Goal: Task Accomplishment & Management: Complete application form

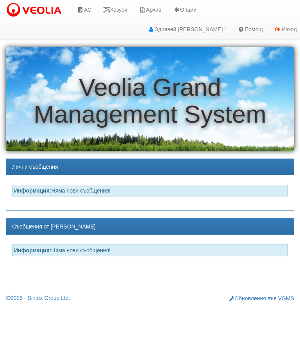
click at [93, 7] on link "АС" at bounding box center [84, 10] width 26 height 20
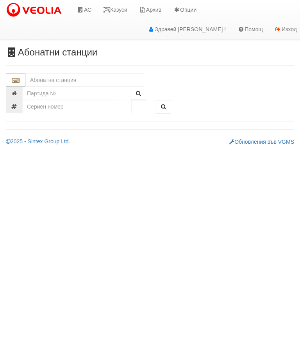
click at [71, 81] on input "text" at bounding box center [84, 80] width 119 height 13
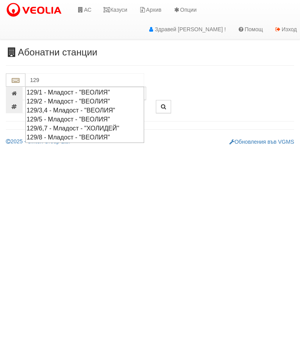
click at [77, 90] on div "129/1 - Младост - "ВЕОЛИЯ"" at bounding box center [85, 92] width 117 height 9
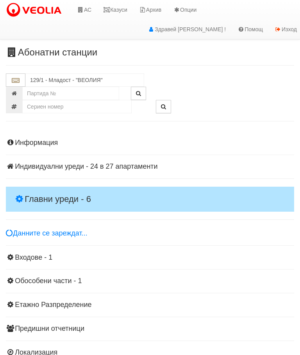
click at [48, 193] on h4 "Главни уреди - 6" at bounding box center [150, 199] width 289 height 25
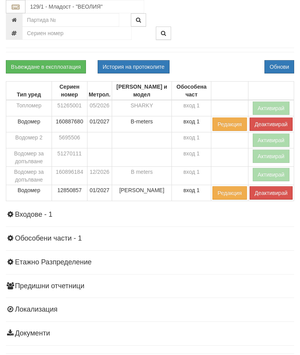
scroll to position [138, 0]
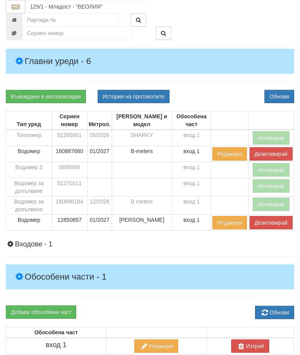
click at [268, 199] on button "Активирай" at bounding box center [271, 204] width 37 height 13
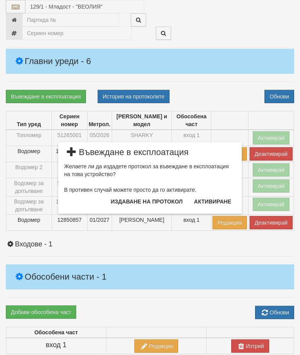
click at [125, 205] on button "Издаване на протокол" at bounding box center [146, 202] width 81 height 13
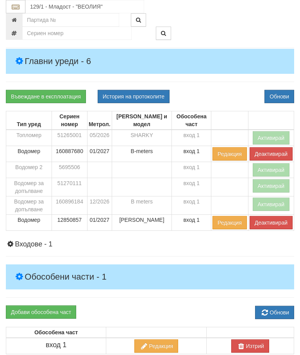
scroll to position [167, 0]
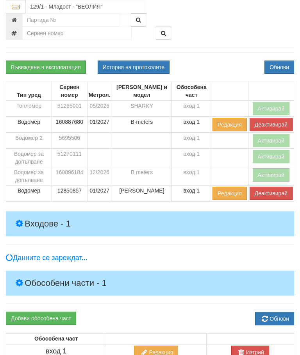
click at [197, 214] on h4 "Входове - 1" at bounding box center [150, 224] width 289 height 25
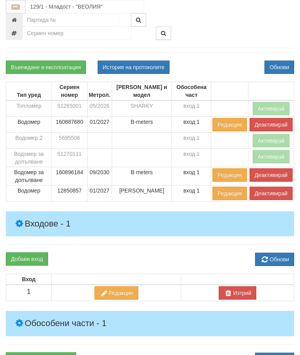
click at [272, 102] on button "Активирай" at bounding box center [271, 108] width 37 height 13
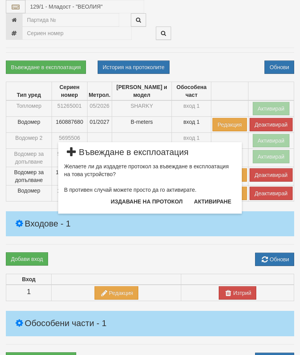
click at [151, 202] on button "Издаване на протокол" at bounding box center [146, 202] width 81 height 13
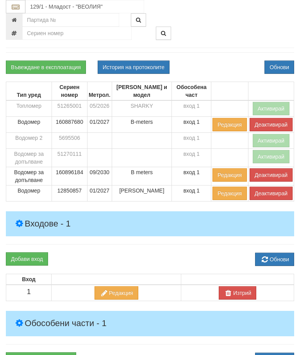
click at [188, 251] on div "Информация Параметри Брой Апартаменти: 27 Ползватели 08/2025 67 % 0 % 65" at bounding box center [150, 230] width 289 height 536
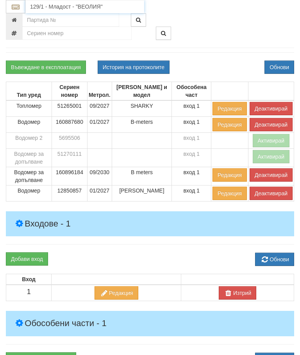
click at [79, 4] on input "129/1 - Младост - "ВЕОЛИЯ"" at bounding box center [84, 6] width 119 height 13
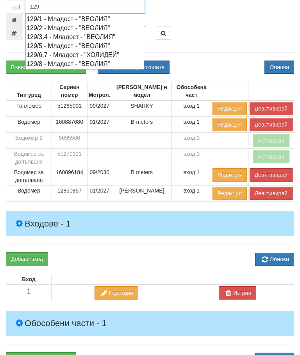
click at [70, 27] on div "129/2 - Младост - "ВЕОЛИЯ"" at bounding box center [85, 27] width 117 height 9
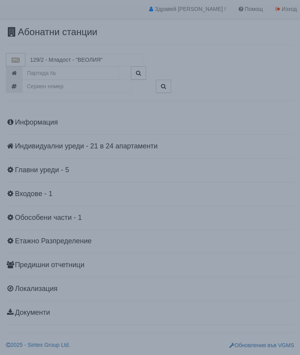
scroll to position [17, 0]
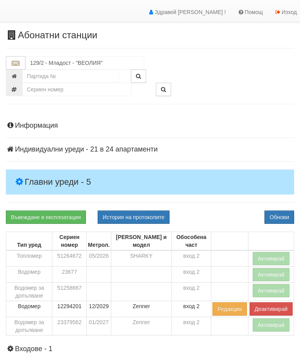
click at [52, 175] on h4 "Главни уреди - 5" at bounding box center [150, 182] width 289 height 25
click at [267, 324] on button "Активирай" at bounding box center [271, 325] width 37 height 13
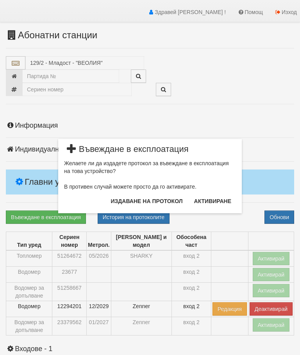
click at [155, 203] on button "Издаване на протокол" at bounding box center [146, 201] width 81 height 13
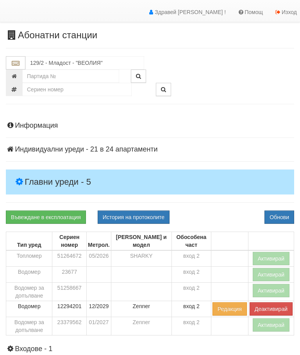
click at [210, 203] on div "Информация Параметри Брой Апартаменти: 24 Ползватели 08/2025 75 % 0 % 70" at bounding box center [150, 296] width 289 height 368
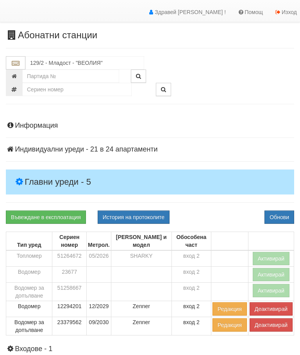
click at [266, 255] on button "Активирай" at bounding box center [271, 258] width 37 height 13
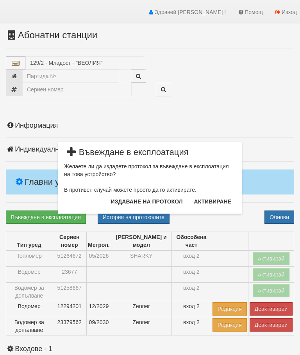
click at [152, 200] on button "Издаване на протокол" at bounding box center [146, 202] width 81 height 13
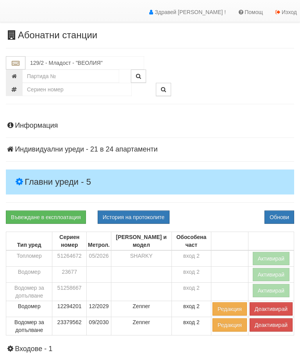
click at [224, 145] on div "Информация Параметри Брой Апартаменти: 24 Ползватели 08/2025 75 % 0 % 70" at bounding box center [150, 296] width 289 height 368
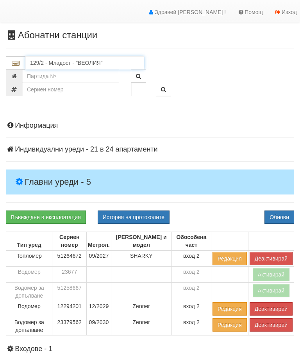
click at [65, 60] on input "129/2 - Младост - "ВЕОЛИЯ"" at bounding box center [84, 62] width 119 height 13
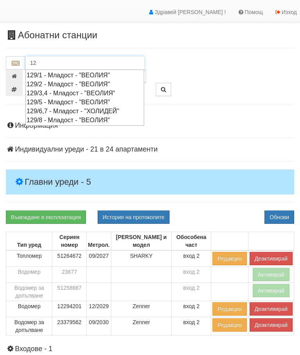
type input "1"
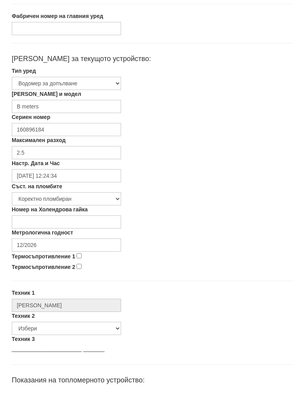
scroll to position [131, 0]
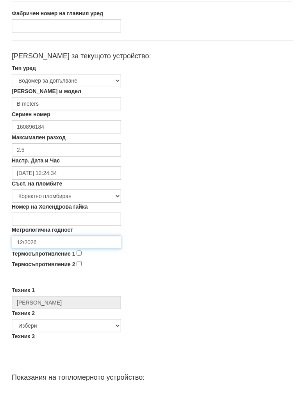
click at [63, 244] on input "12/2026" at bounding box center [66, 250] width 109 height 13
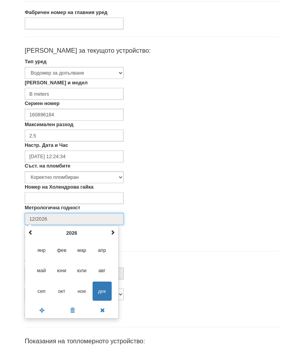
scroll to position [131, 0]
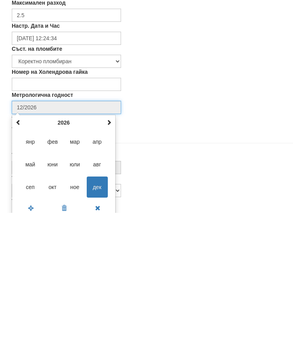
click at [112, 259] on th at bounding box center [108, 265] width 9 height 12
click at [115, 257] on div "декември 2027 пн вт ср чт пт сб нд 29 30 1 2 3 4 5 6 7 8 9 10 11 12 13 14 15 16…" at bounding box center [64, 308] width 104 height 103
click at [114, 257] on div "декември 2027 пн вт ср чт пт сб нд 29 30 1 2 3 4 5 6 7 8 9 10 11 12 13 14 15 16…" at bounding box center [64, 308] width 104 height 103
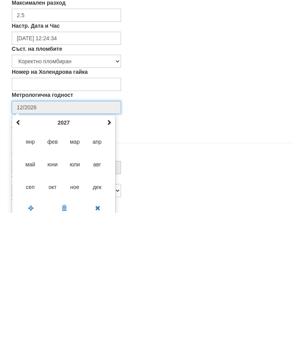
click at [111, 262] on span at bounding box center [108, 264] width 5 height 5
click at [109, 262] on span at bounding box center [108, 264] width 5 height 5
click at [36, 319] on span "сеп" at bounding box center [30, 329] width 21 height 21
type input "09/2030"
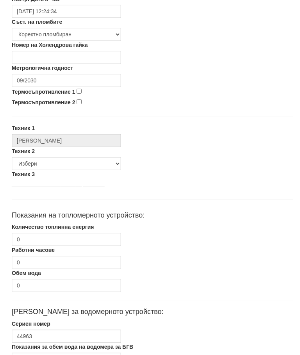
scroll to position [341, 0]
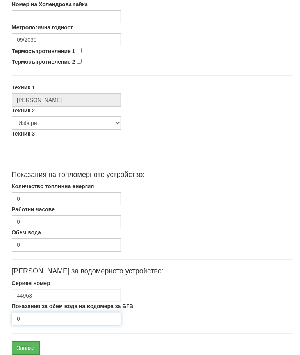
click at [48, 319] on input "0" at bounding box center [66, 318] width 109 height 13
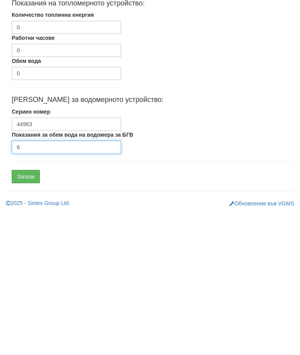
type input "6"
click at [34, 312] on input "Запази" at bounding box center [26, 318] width 28 height 13
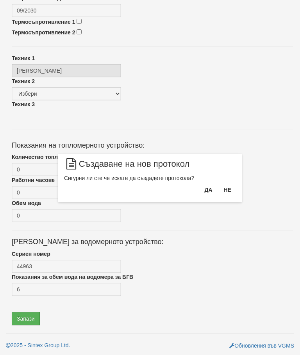
click at [208, 187] on button "Да" at bounding box center [208, 190] width 17 height 13
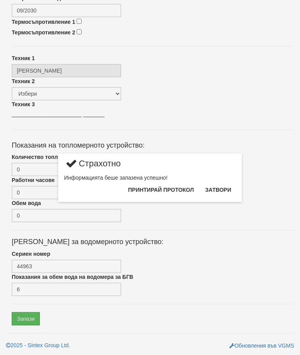
click at [224, 189] on button "Затвори" at bounding box center [219, 190] width 36 height 13
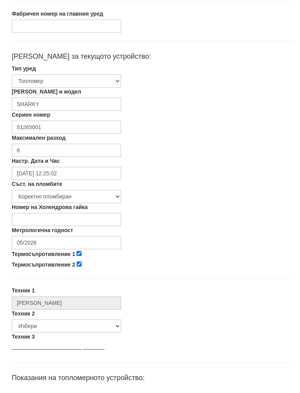
scroll to position [132, 0]
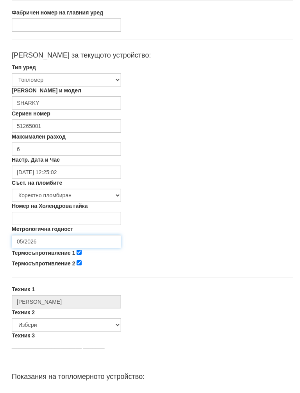
click at [57, 243] on input "05/2026" at bounding box center [66, 249] width 109 height 13
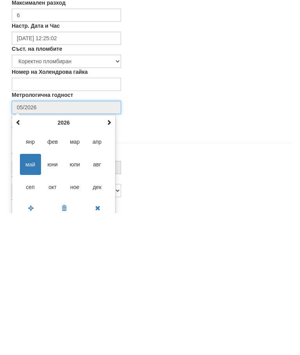
click at [112, 259] on th at bounding box center [108, 265] width 9 height 12
click at [34, 319] on span "сеп" at bounding box center [30, 329] width 21 height 21
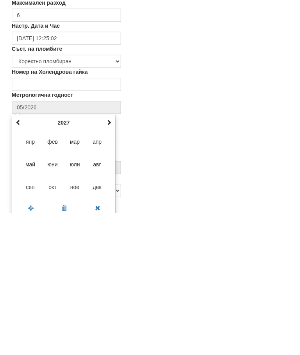
type input "09/2027"
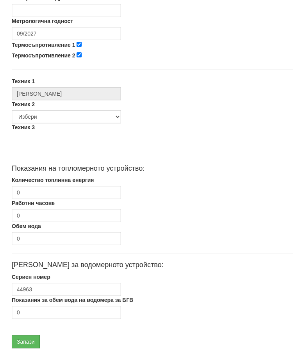
scroll to position [371, 0]
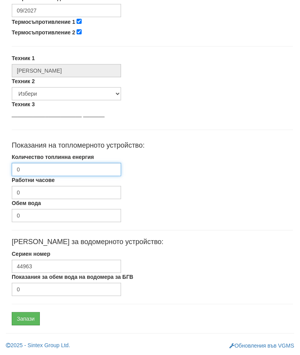
click at [69, 170] on input "0" at bounding box center [66, 169] width 109 height 13
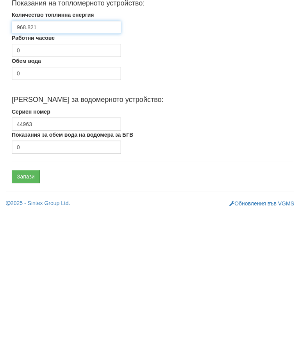
type input "968.821"
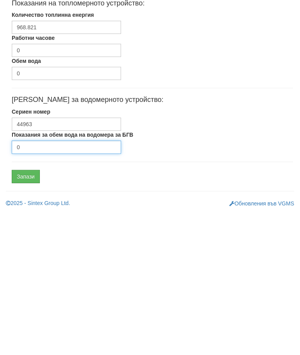
click at [56, 283] on input "0" at bounding box center [66, 289] width 109 height 13
type input "1831"
click at [29, 312] on input "Запази" at bounding box center [26, 318] width 28 height 13
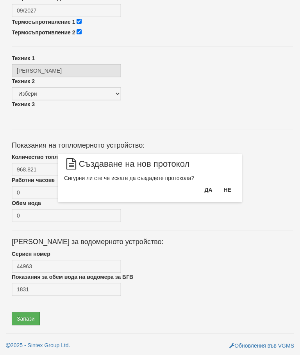
click at [207, 193] on button "Да" at bounding box center [208, 190] width 17 height 13
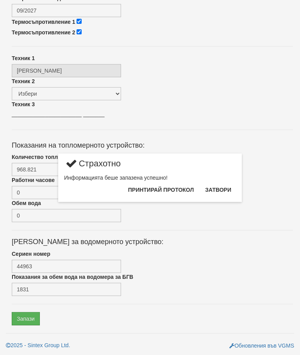
click at [221, 191] on button "Затвори" at bounding box center [219, 190] width 36 height 13
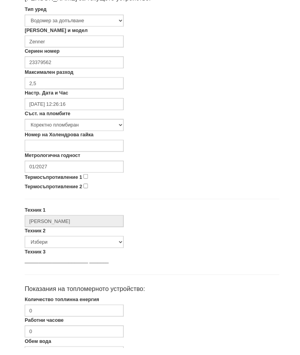
scroll to position [191, 0]
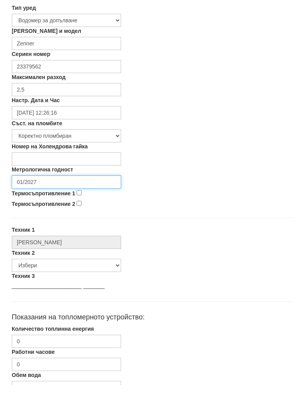
click at [69, 183] on input "01/2027" at bounding box center [66, 189] width 109 height 13
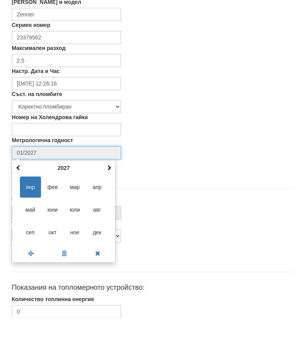
click at [113, 199] on th at bounding box center [108, 205] width 9 height 12
click at [112, 199] on th at bounding box center [108, 205] width 9 height 12
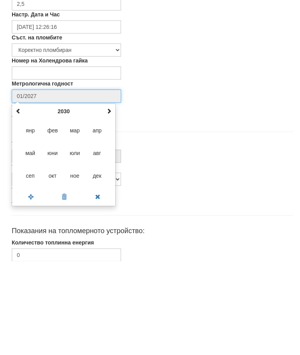
click at [33, 259] on span "сеп" at bounding box center [30, 269] width 21 height 21
type input "09/2030"
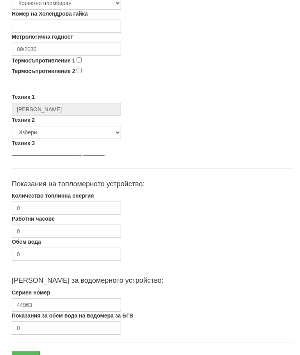
scroll to position [341, 0]
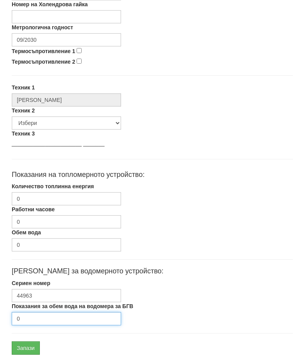
click at [39, 320] on input "0" at bounding box center [66, 318] width 109 height 13
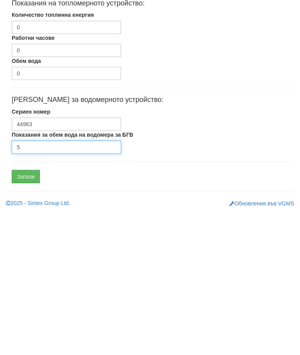
type input "5"
click at [27, 312] on input "Запази" at bounding box center [26, 318] width 28 height 13
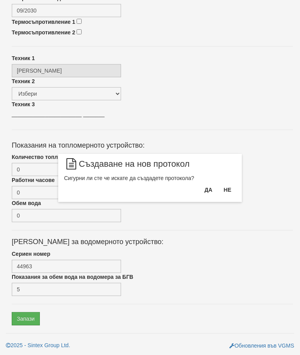
click at [206, 190] on button "Да" at bounding box center [208, 190] width 17 height 13
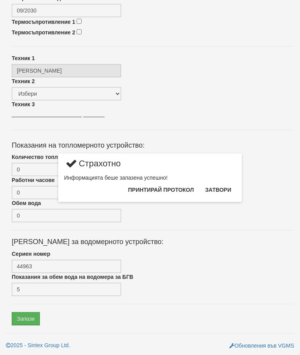
click at [217, 191] on button "Затвори" at bounding box center [219, 190] width 36 height 13
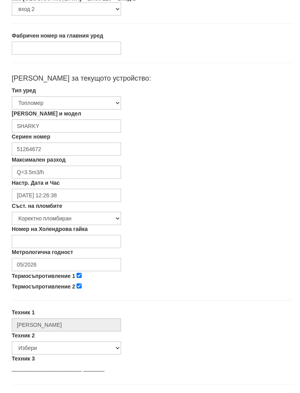
scroll to position [113, 0]
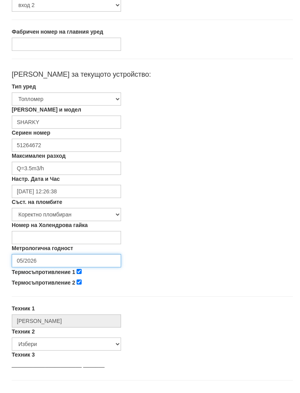
click at [66, 262] on input "05/2026" at bounding box center [66, 268] width 109 height 13
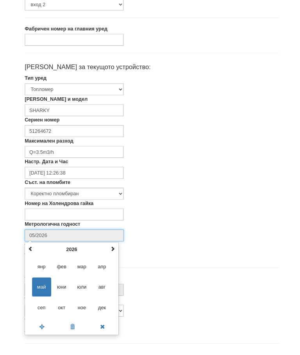
scroll to position [131, 0]
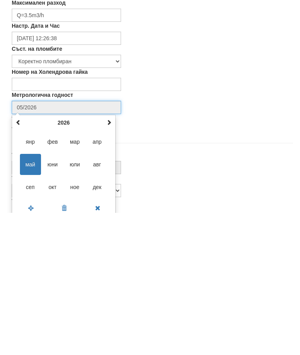
click at [113, 259] on th at bounding box center [108, 265] width 9 height 12
click at [28, 319] on span "сеп" at bounding box center [30, 329] width 21 height 21
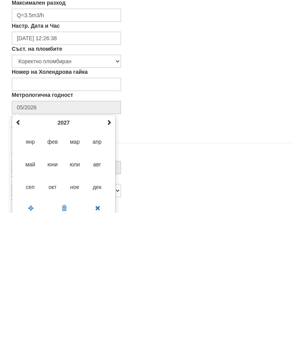
type input "09/2027"
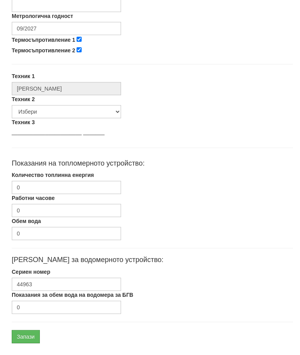
scroll to position [371, 0]
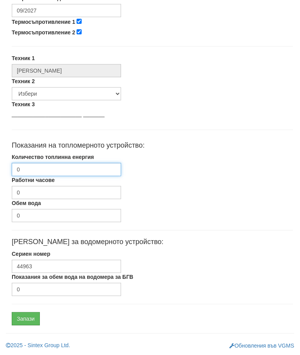
click at [77, 173] on input "0" at bounding box center [66, 169] width 109 height 13
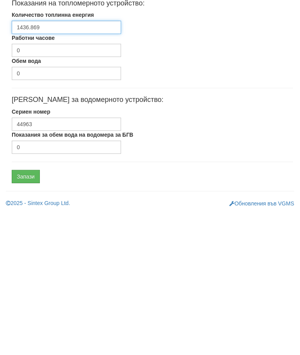
type input "1436.869"
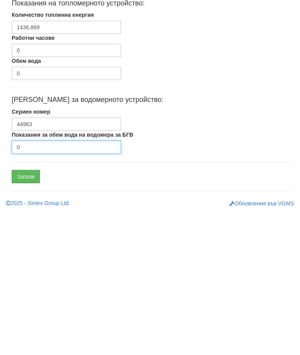
click at [66, 283] on input "0" at bounding box center [66, 289] width 109 height 13
type input "3959"
click at [30, 312] on input "Запази" at bounding box center [26, 318] width 28 height 13
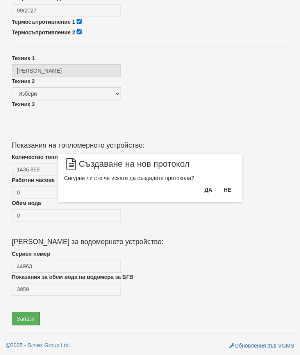
click at [207, 187] on button "Да" at bounding box center [208, 190] width 17 height 13
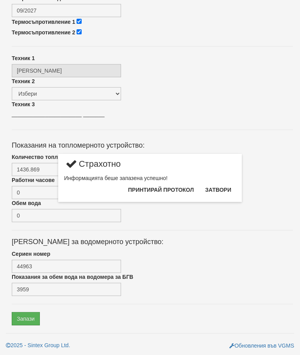
click at [217, 192] on button "Затвори" at bounding box center [219, 190] width 36 height 13
